Goal: Task Accomplishment & Management: Manage account settings

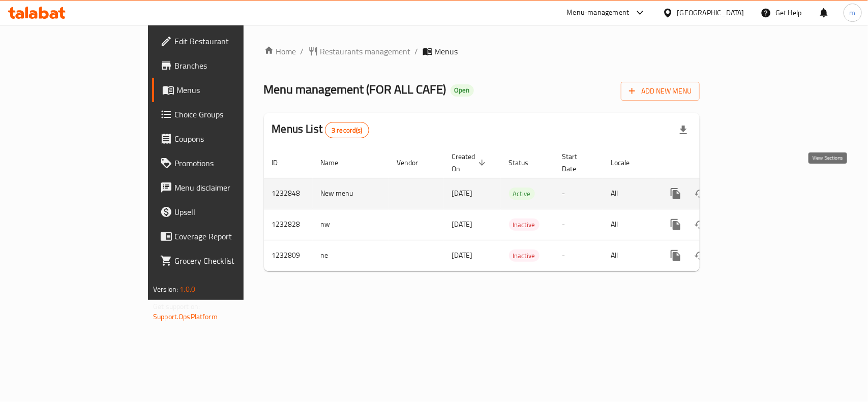
click at [755, 188] on icon "enhanced table" at bounding box center [749, 194] width 12 height 12
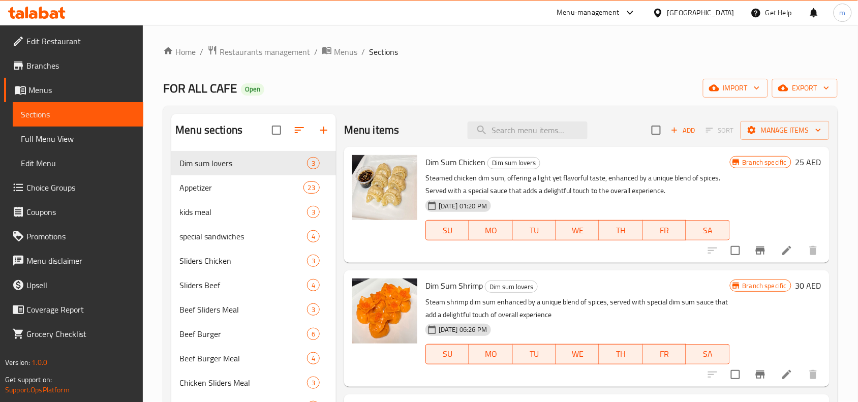
click at [58, 192] on span "Choice Groups" at bounding box center [80, 188] width 109 height 12
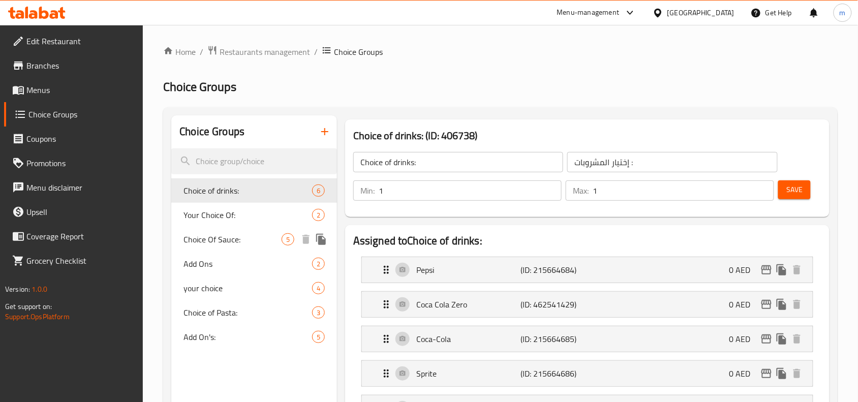
click at [208, 240] on span "Choice Of Sauce:" at bounding box center [233, 239] width 98 height 12
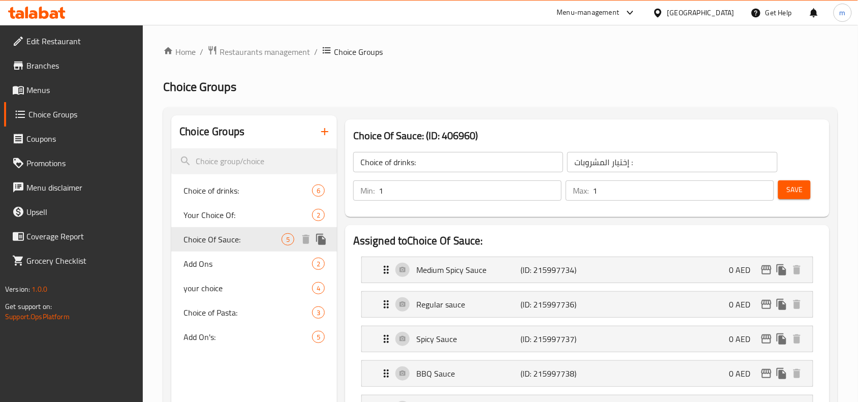
type input "Choice Of Sauce:"
type input "اختيار الصوص:"
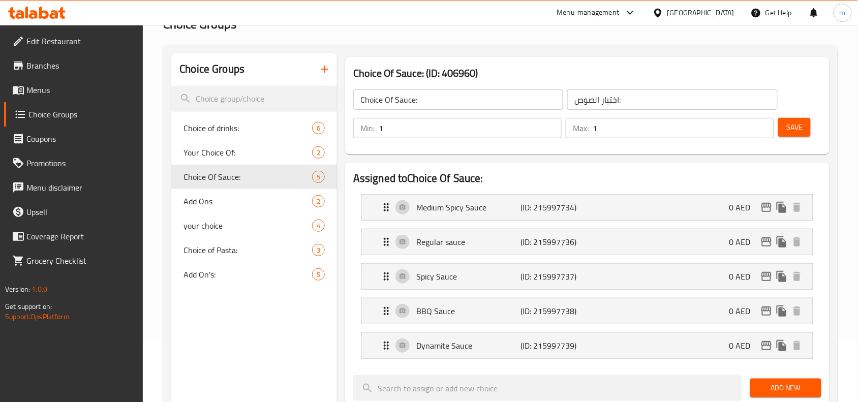
scroll to position [64, 0]
click at [466, 214] on div "Medium Spicy Sauce (ID: 215997734) 0 AED" at bounding box center [590, 206] width 421 height 25
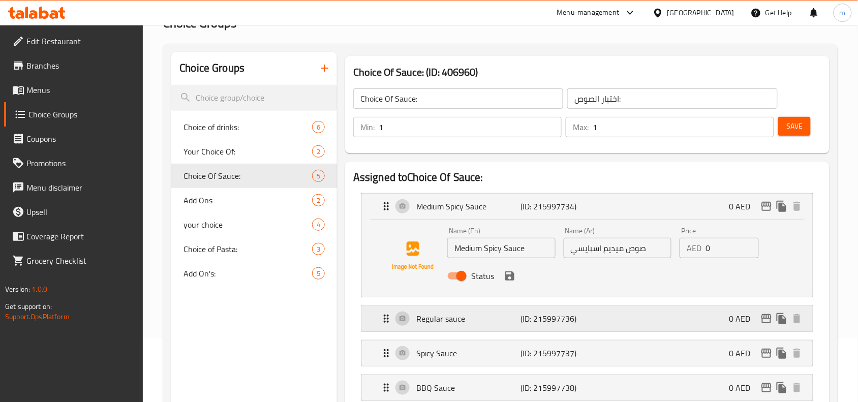
click at [440, 324] on p "Regular sauce" at bounding box center [468, 319] width 104 height 12
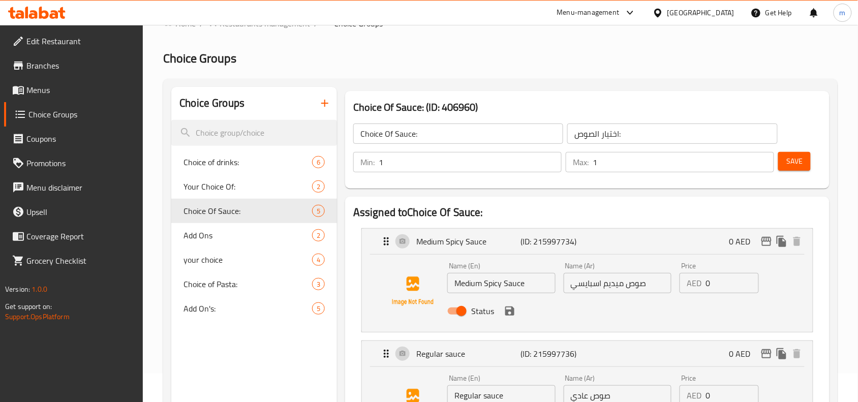
scroll to position [0, 0]
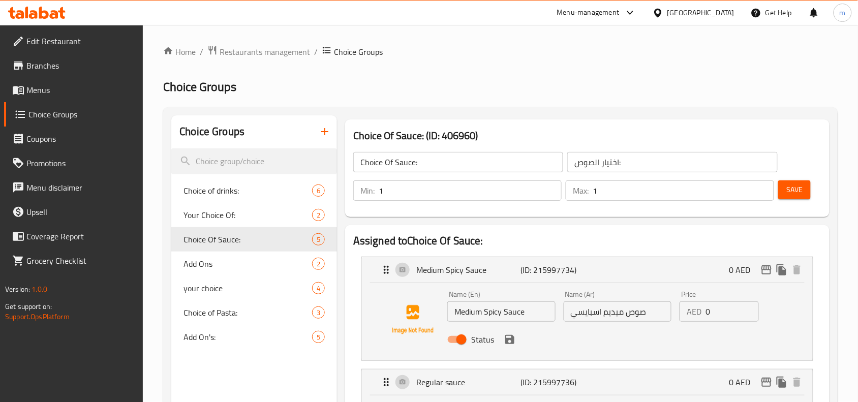
drag, startPoint x: 433, startPoint y: 64, endPoint x: 348, endPoint y: 64, distance: 84.4
click at [303, 55] on span "Restaurants management" at bounding box center [265, 52] width 91 height 12
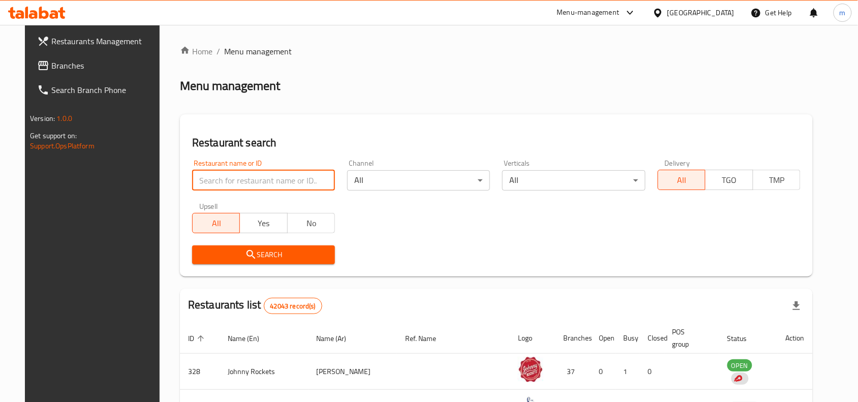
click at [242, 181] on input "search" at bounding box center [263, 180] width 143 height 20
paste input "677914"
type input "677914"
click at [243, 261] on button "Search" at bounding box center [263, 255] width 143 height 19
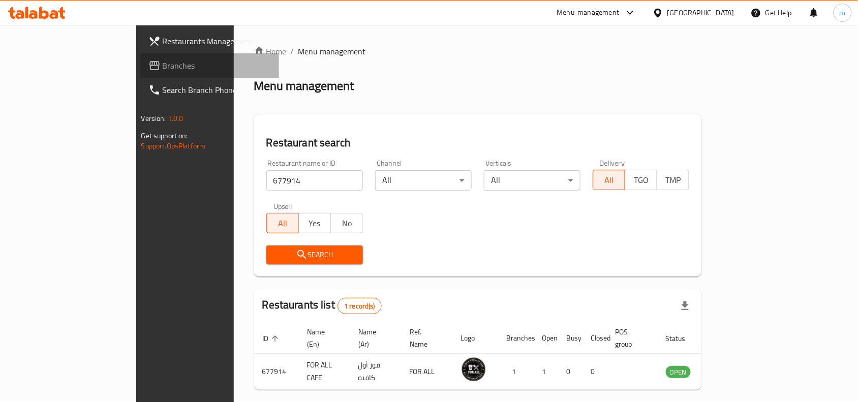
click at [149, 63] on icon at bounding box center [154, 65] width 10 height 9
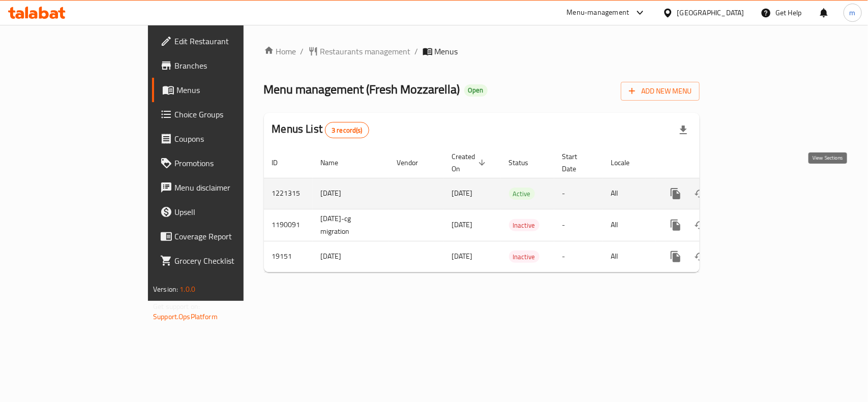
click at [755, 188] on icon "enhanced table" at bounding box center [749, 194] width 12 height 12
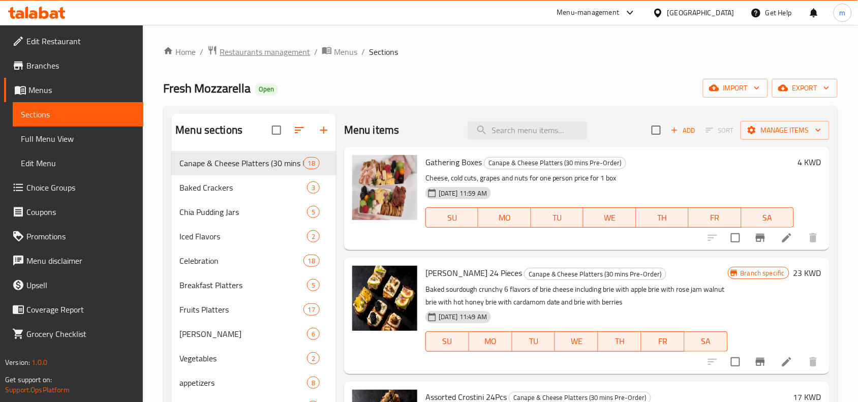
click at [278, 46] on span "Restaurants management" at bounding box center [265, 52] width 91 height 12
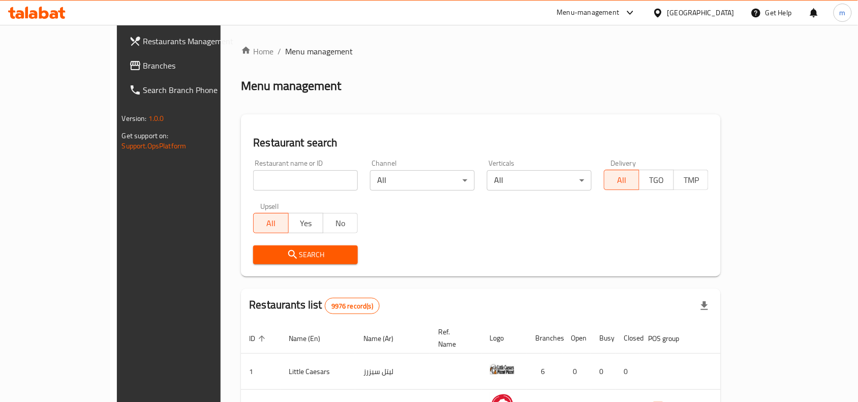
click at [253, 183] on input "search" at bounding box center [305, 180] width 105 height 20
paste input "10274"
type input "10274"
click at [287, 258] on icon "submit" at bounding box center [293, 255] width 12 height 12
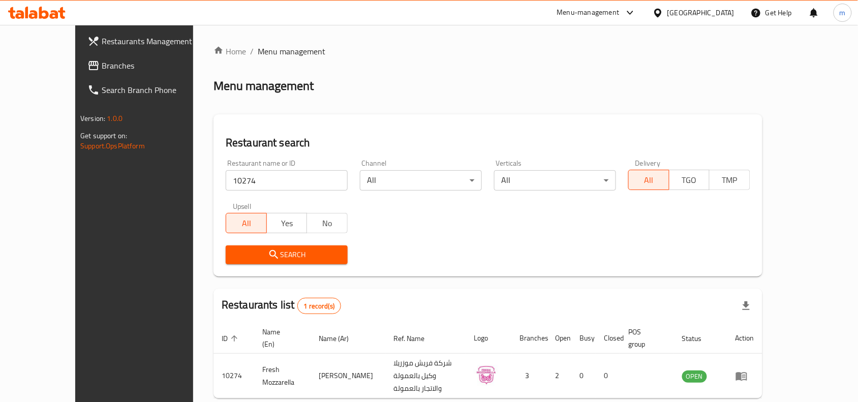
scroll to position [32, 0]
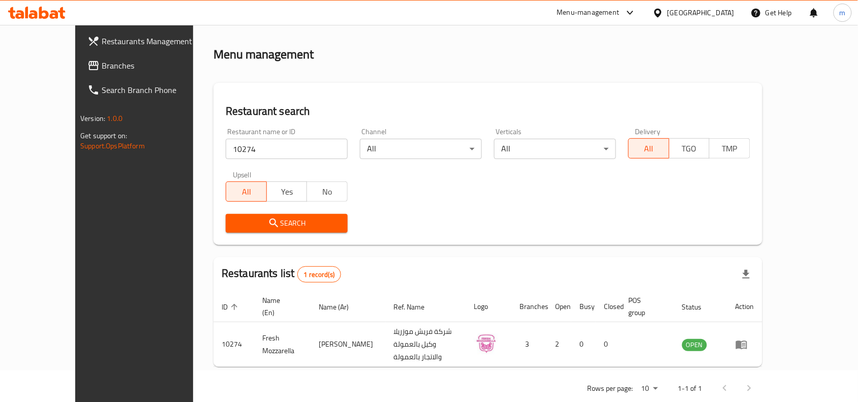
click at [23, 20] on div at bounding box center [37, 13] width 74 height 20
click at [79, 73] on link "Branches" at bounding box center [148, 65] width 139 height 24
